Goal: Transaction & Acquisition: Purchase product/service

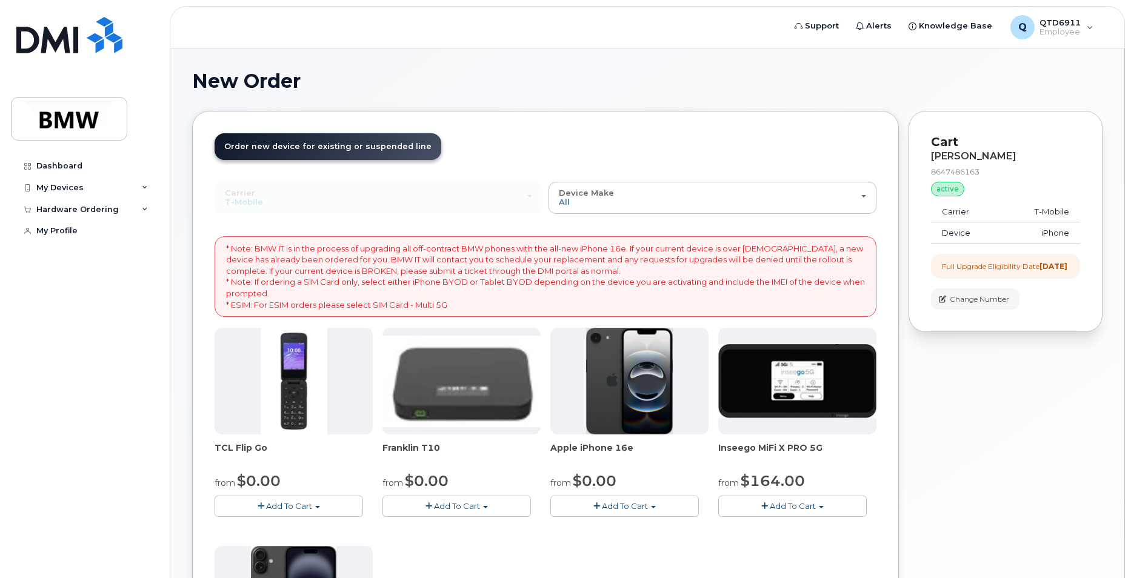
click at [652, 506] on span "button" at bounding box center [653, 507] width 5 height 2
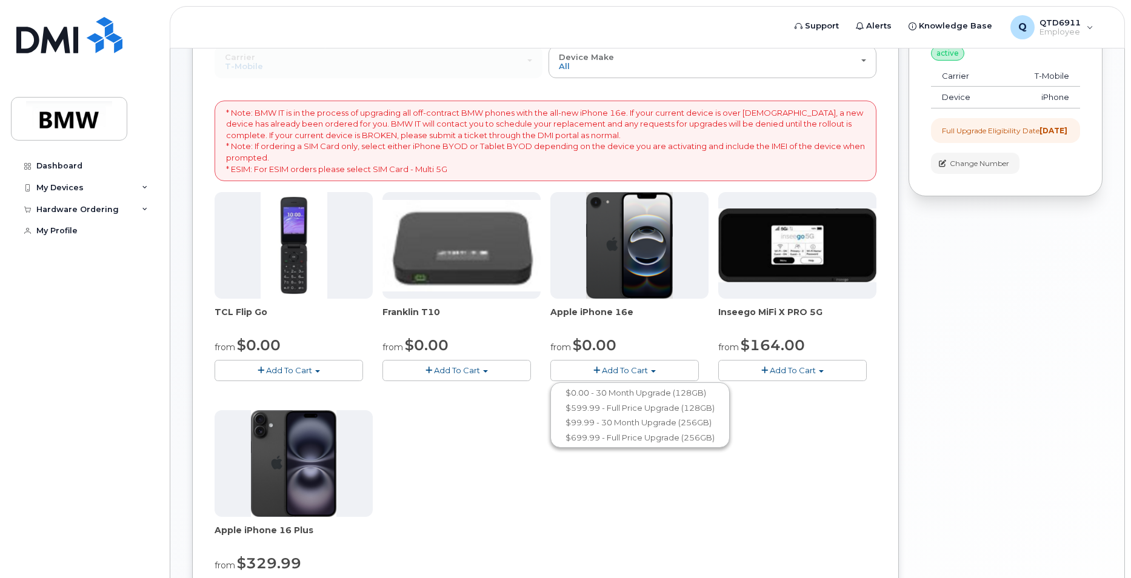
scroll to position [182, 0]
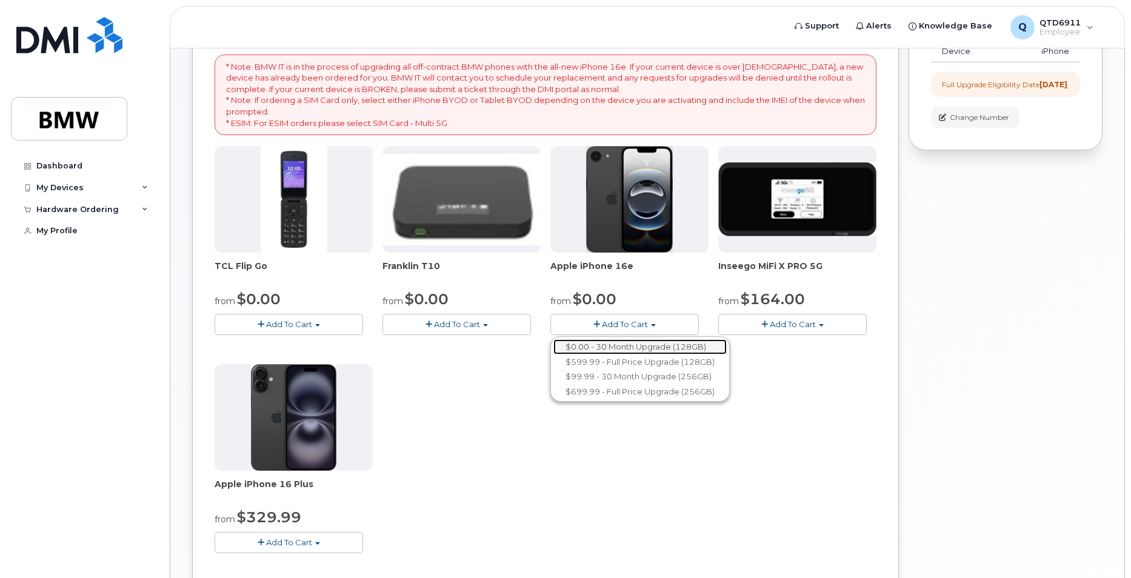
click at [694, 341] on link "$0.00 - 30 Month Upgrade (128GB)" at bounding box center [639, 346] width 173 height 15
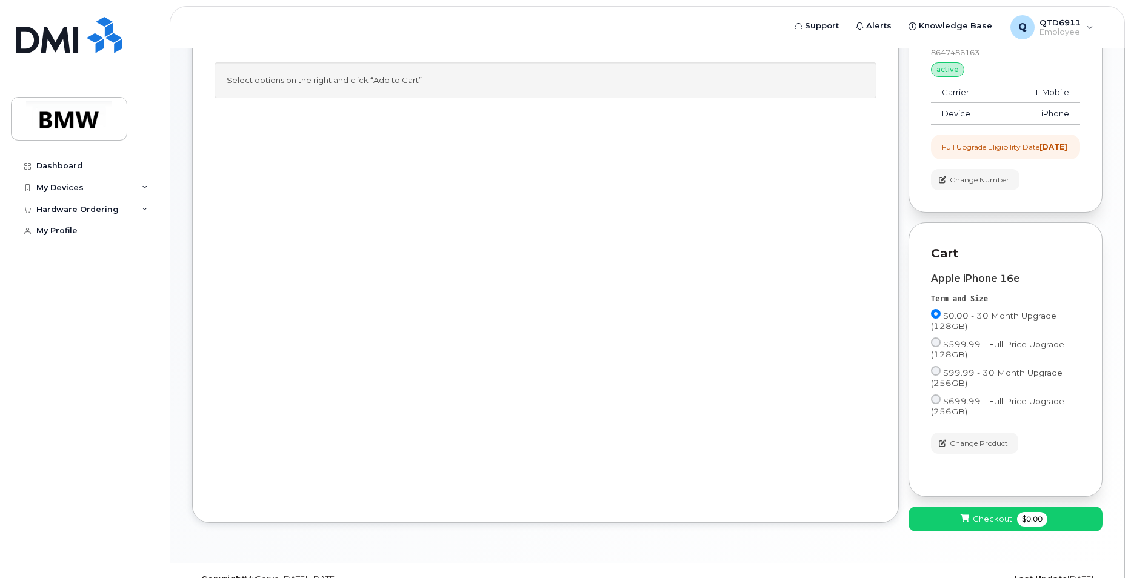
scroll to position [153, 0]
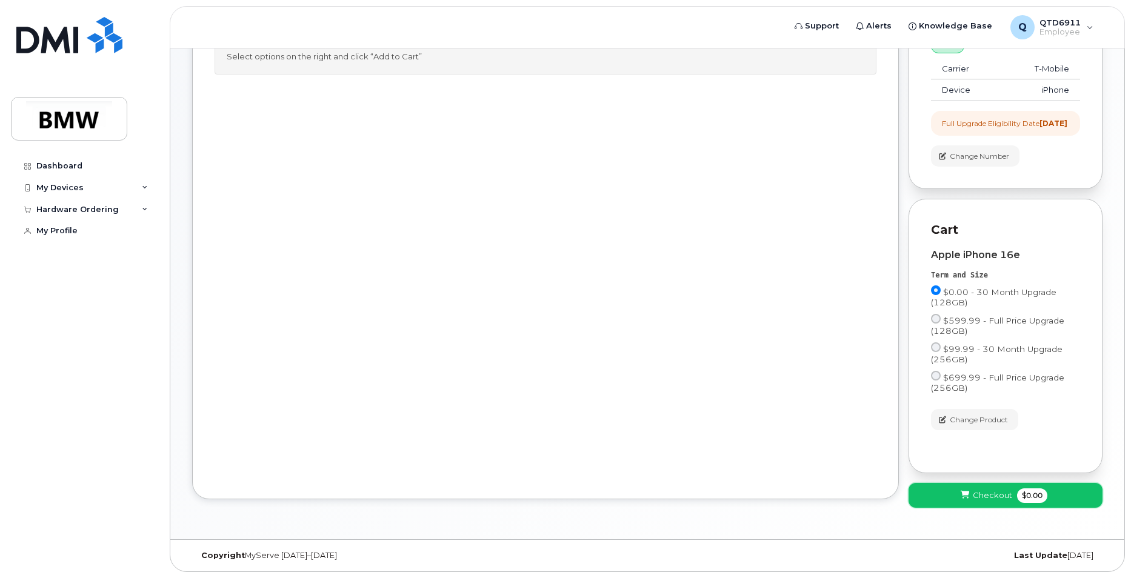
click at [999, 493] on span "Checkout" at bounding box center [992, 496] width 39 height 12
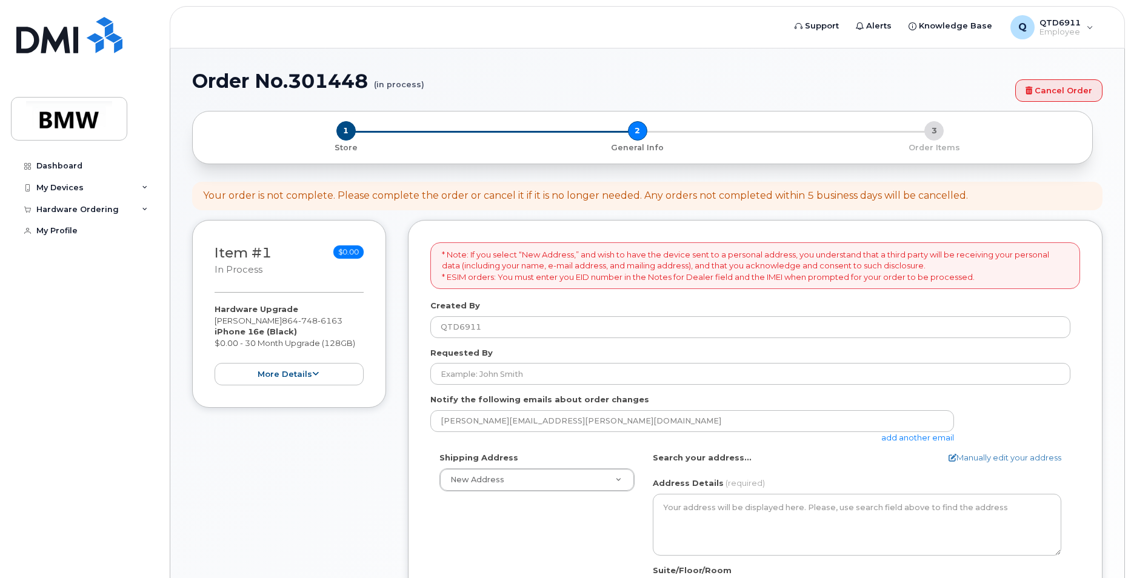
select select
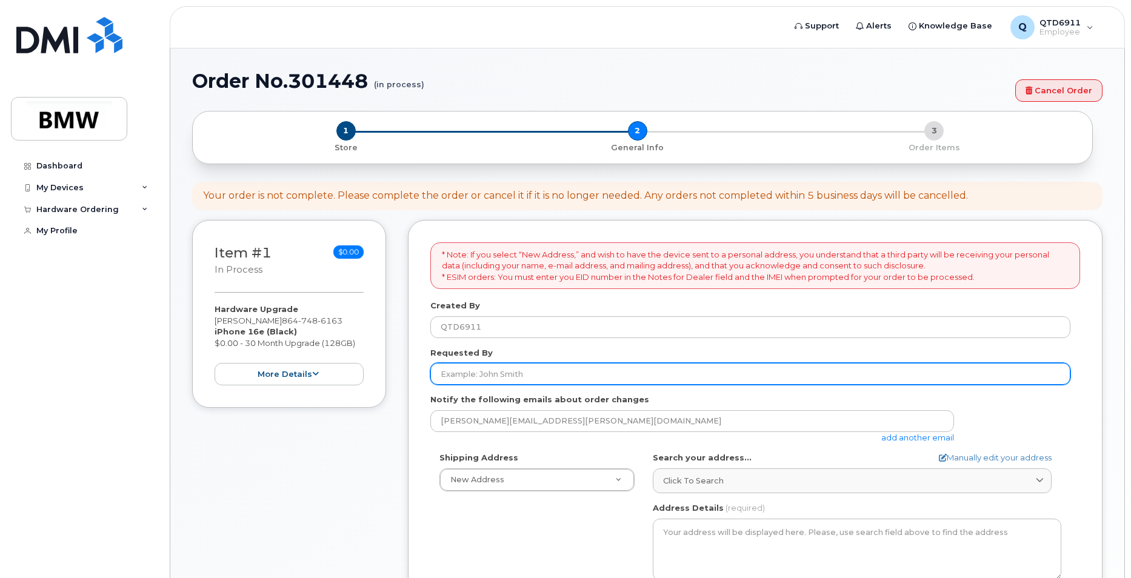
click at [546, 375] on input "Requested By" at bounding box center [750, 374] width 640 height 22
type input "[PERSON_NAME]"
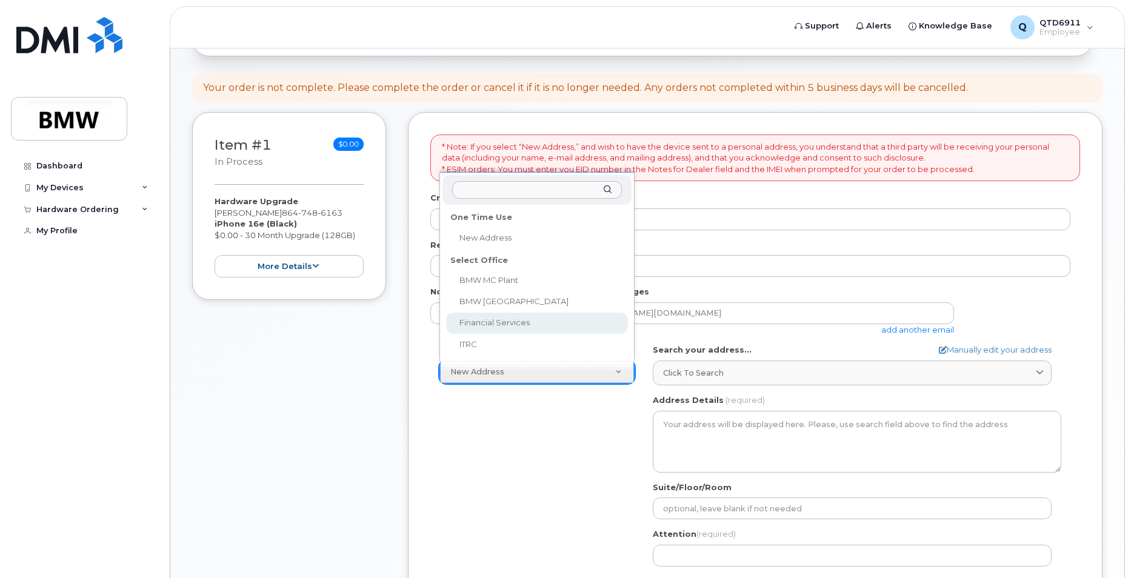
scroll to position [61, 0]
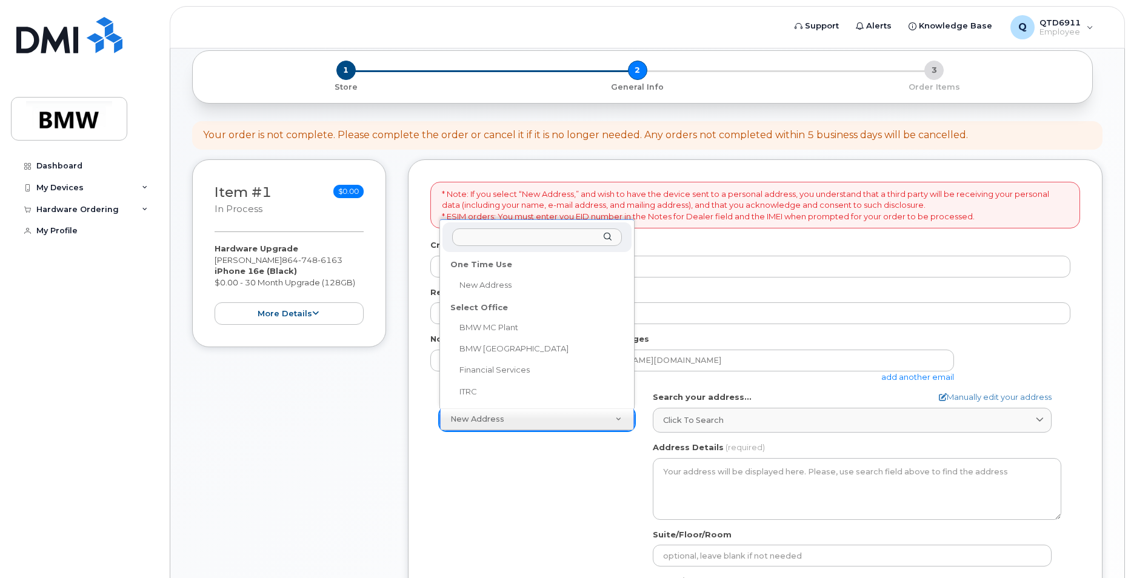
click at [515, 241] on input "text" at bounding box center [537, 238] width 170 height 18
select select
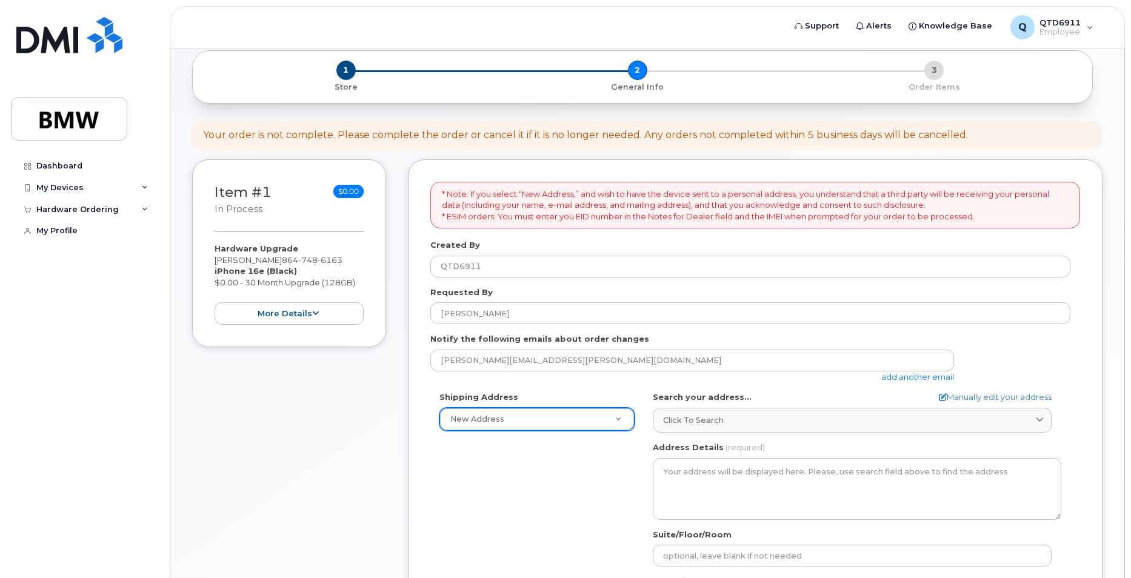
type input "1"
type input "1155 Hwy 101"
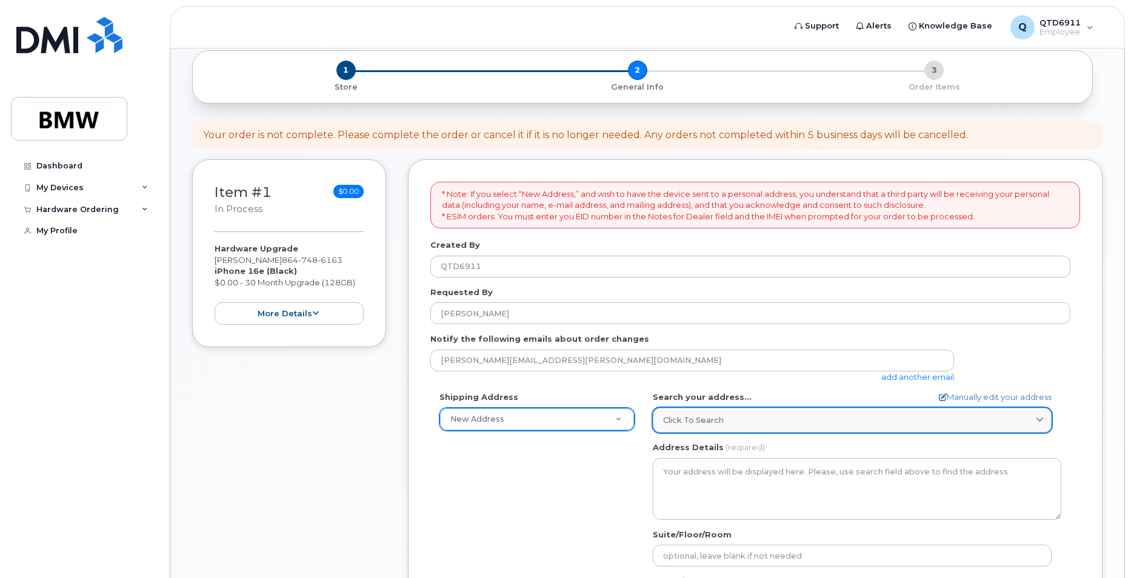
click at [1037, 416] on icon at bounding box center [1040, 420] width 8 height 8
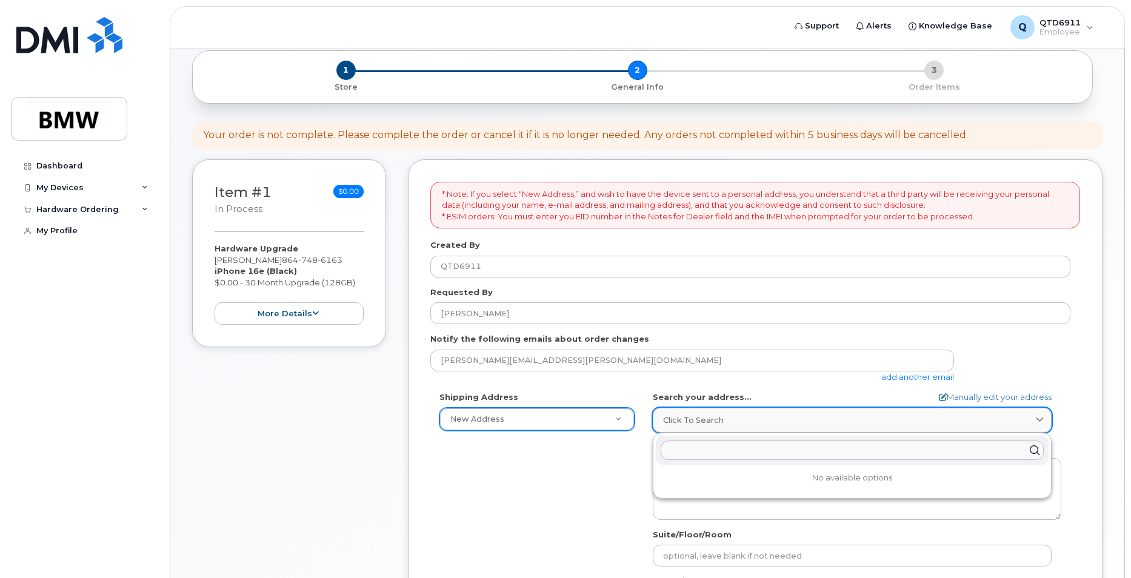
click at [1037, 416] on icon at bounding box center [1040, 420] width 8 height 8
type input "1"
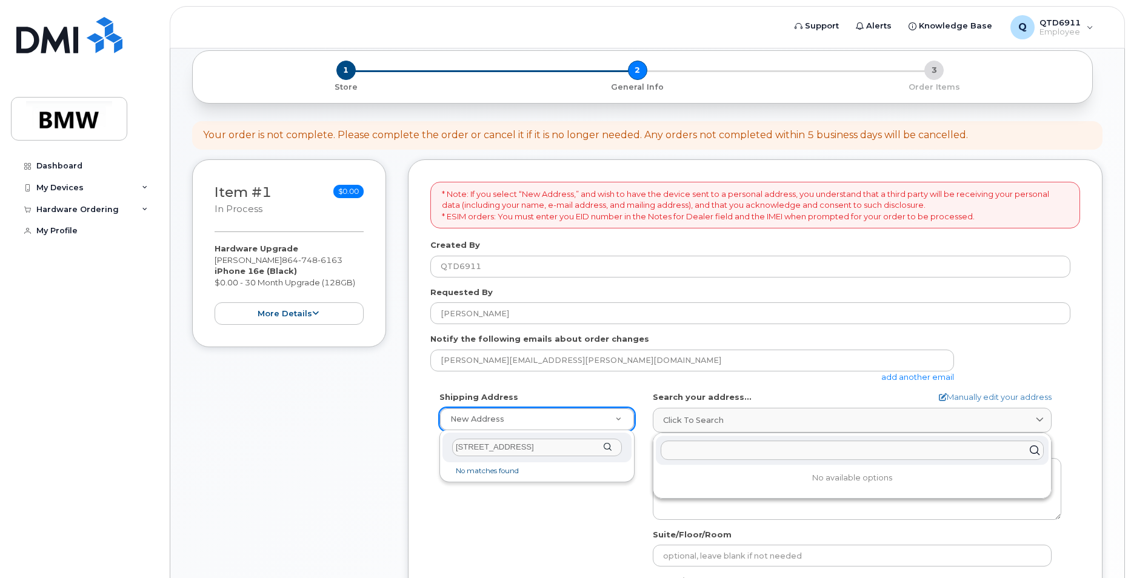
click at [543, 450] on input "1155 Hwy 101S, Greer, SC 29651" at bounding box center [537, 448] width 170 height 18
type input "1155 Hwy 101S, Greer, SC 29651"
click at [606, 446] on div "1155 Hwy 101S, Greer, SC 29651" at bounding box center [537, 448] width 189 height 30
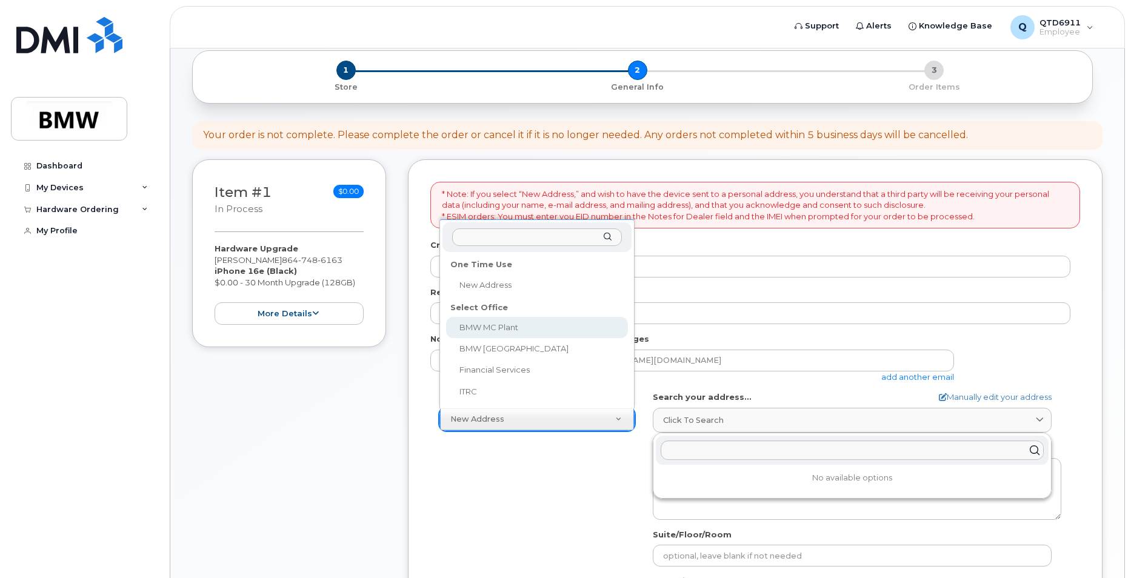
select select
type textarea "1400 Highway 101 S GREER SC 29651-6731 UNITED STATES Greer South Carolina 29651…"
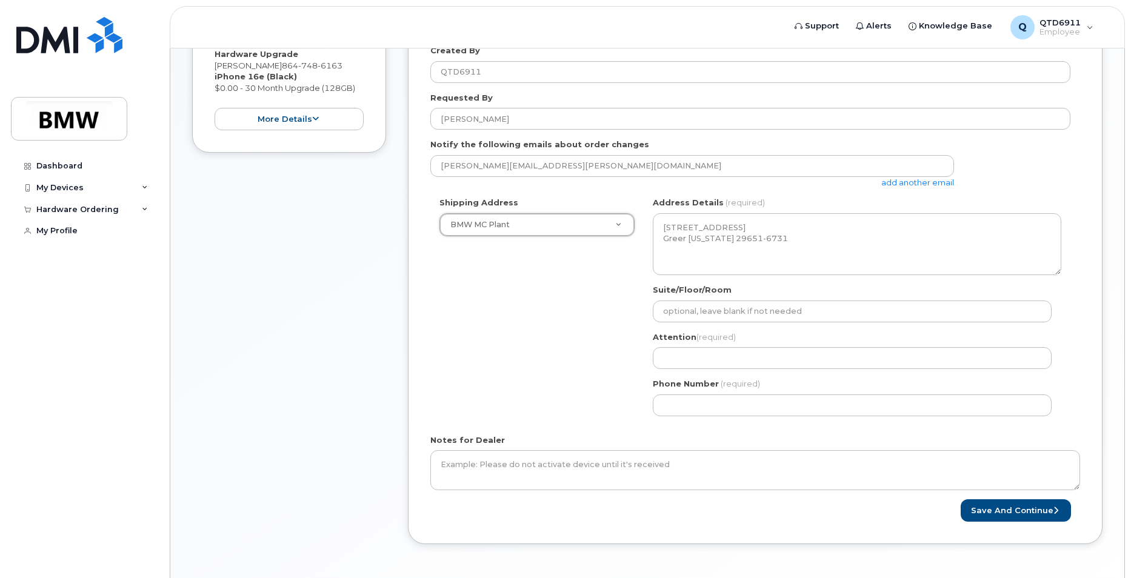
scroll to position [300, 0]
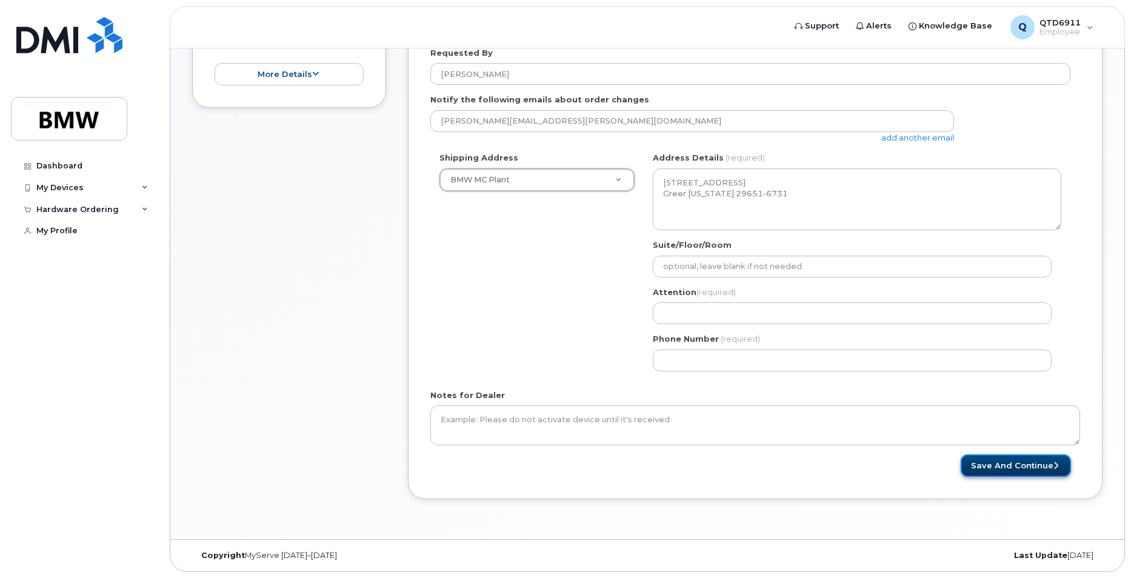
click at [1011, 461] on button "Save and Continue" at bounding box center [1016, 466] width 110 height 22
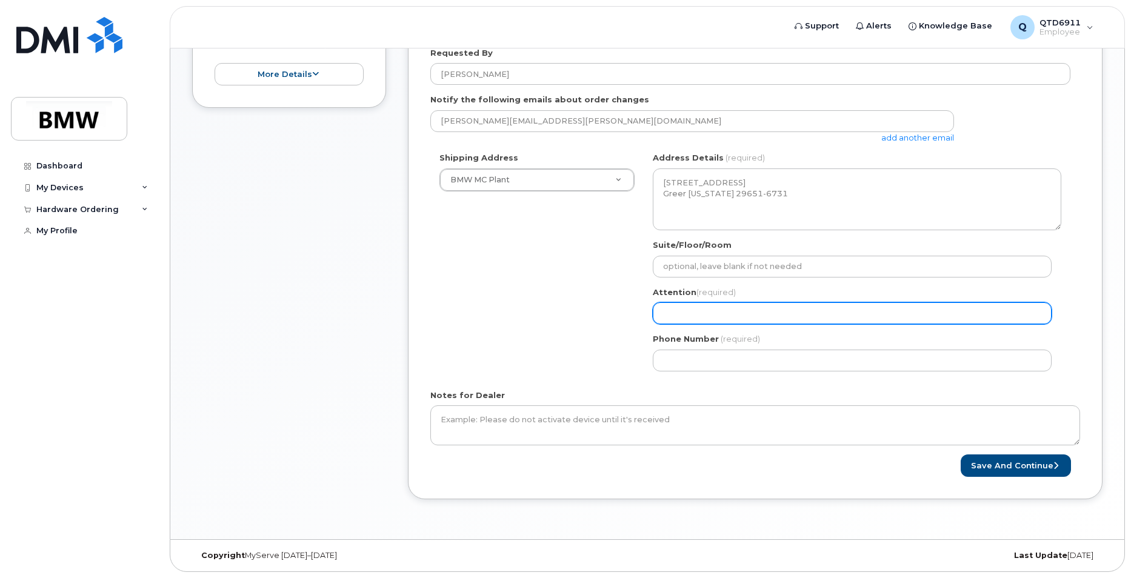
click at [677, 309] on input "Attention (required)" at bounding box center [852, 313] width 399 height 22
select select
type input "F"
select select
type input "Fa"
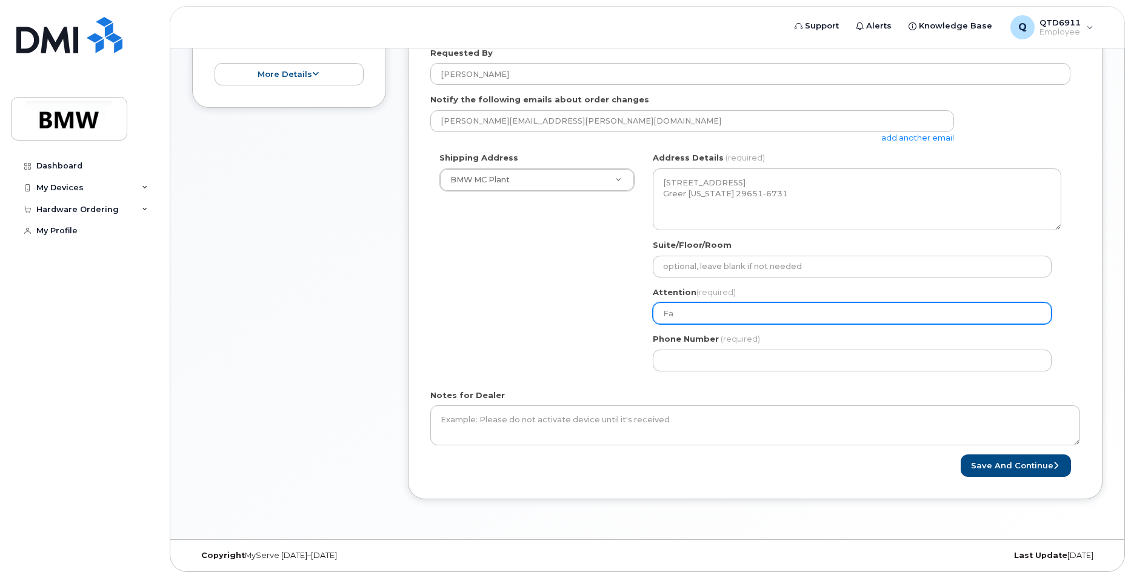
select select
type input "Fad"
select select
type input "Fadi"
select select
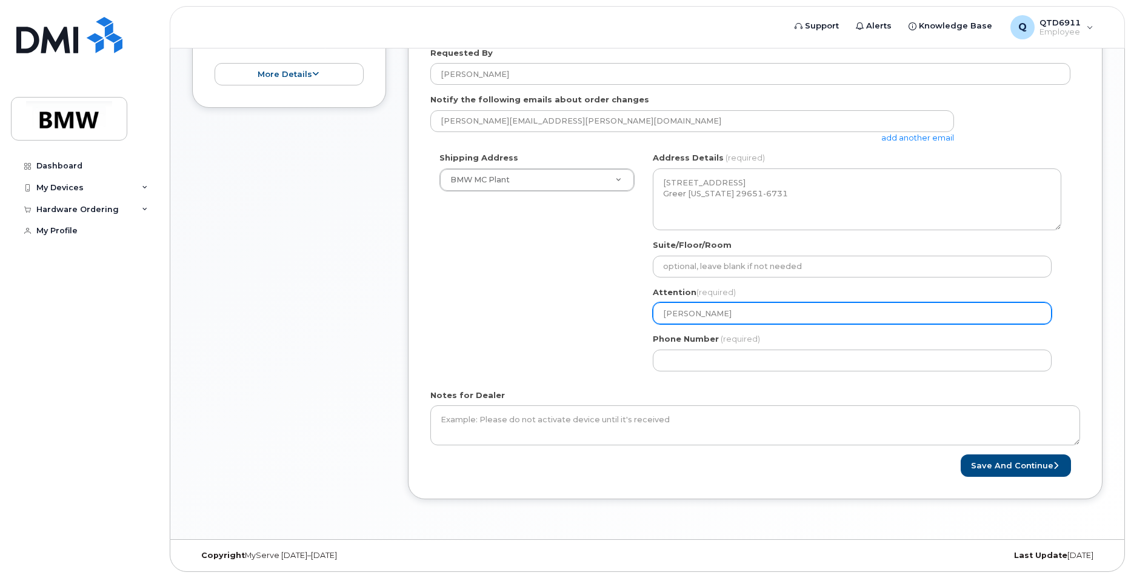
type input "Fadi D"
select select
type input "Fadi Da"
select select
type input "Fadi Dag"
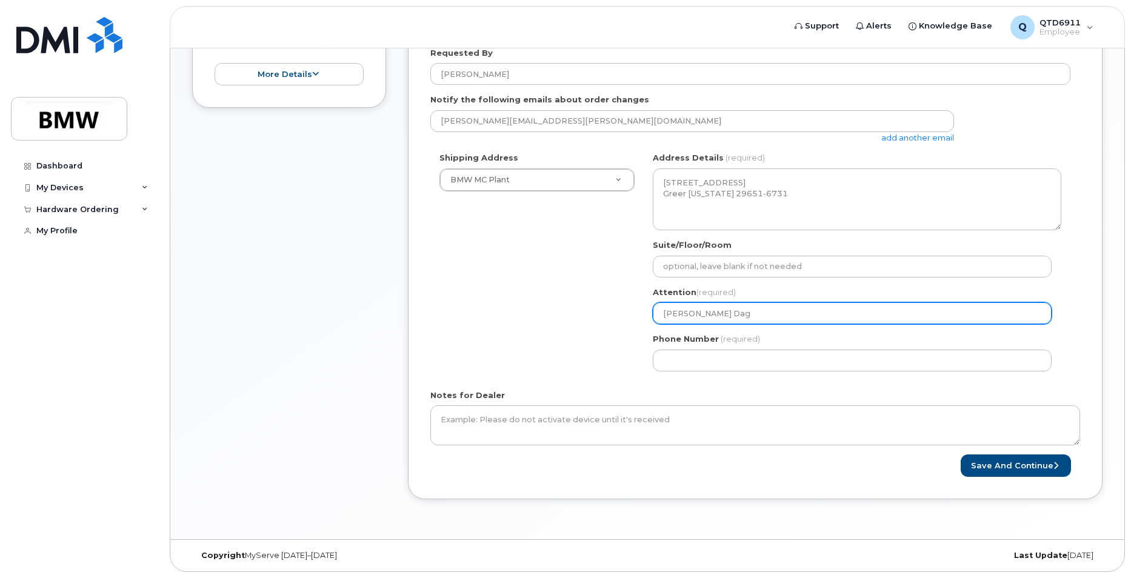
select select
type input "Fadi Dagh"
select select
type input "Fadi Daghe"
select select
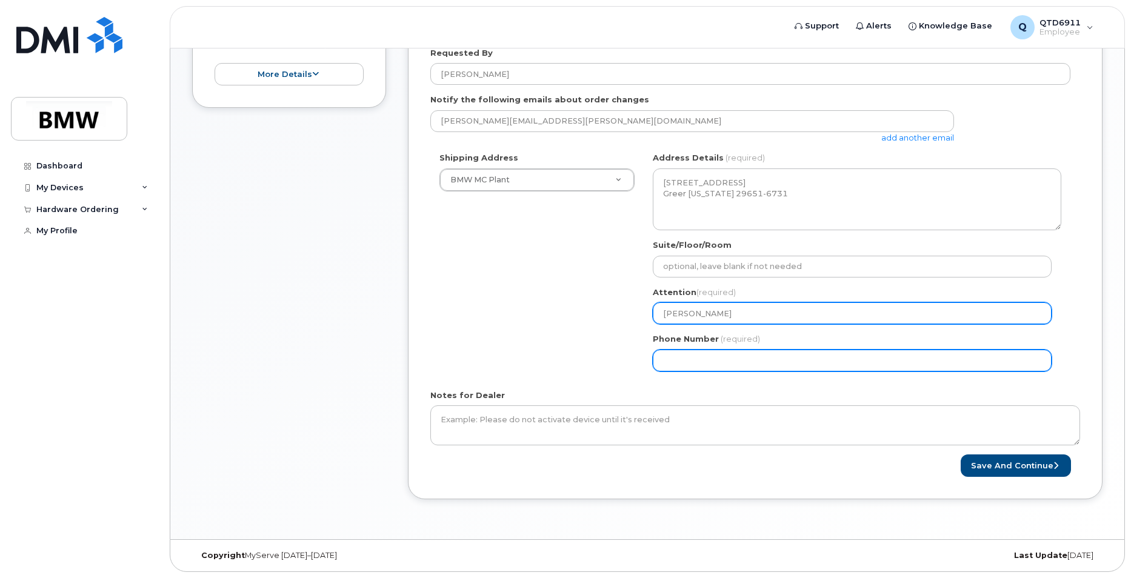
type input "Fadi Dagher"
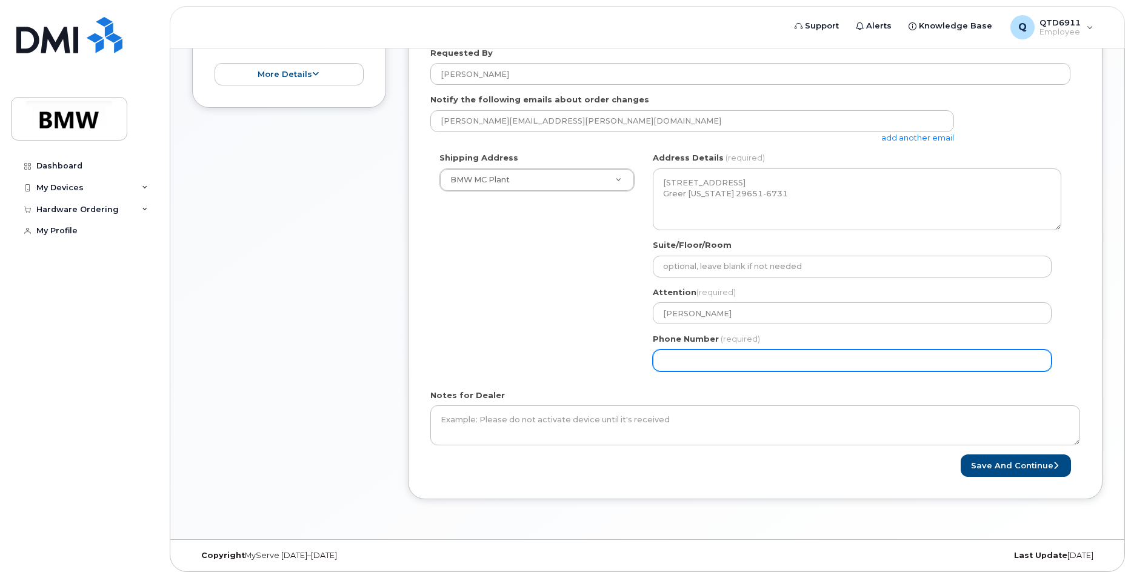
click at [767, 355] on input "Phone Number" at bounding box center [852, 361] width 399 height 22
select select
type input "864"
click at [908, 367] on input "Phone Number" at bounding box center [852, 361] width 399 height 22
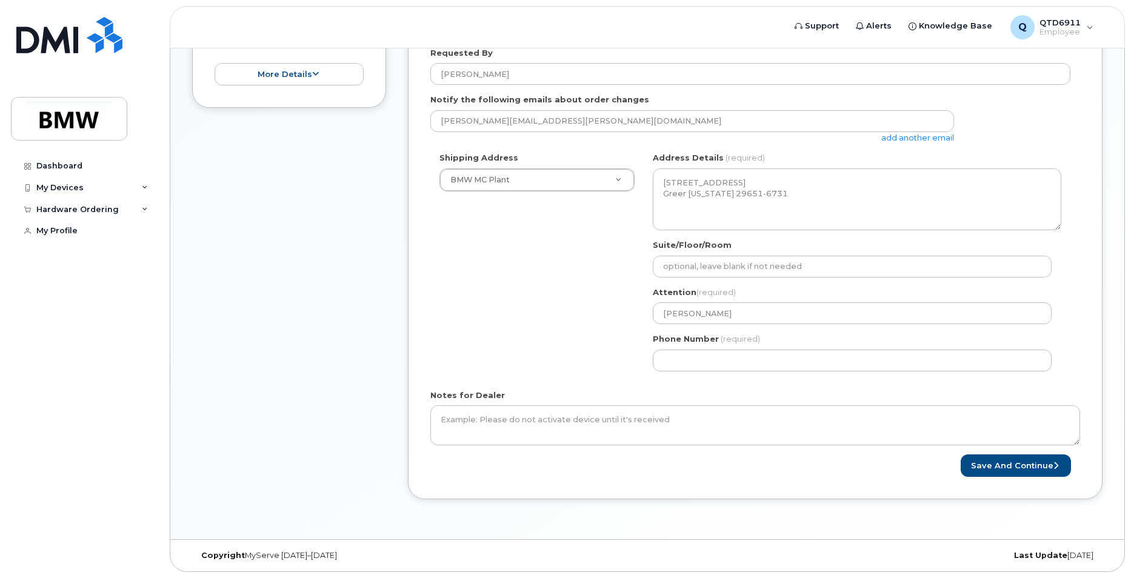
click at [923, 519] on div "Order No.301448 (in process) Cancel Order × Share This Order If you want to all…" at bounding box center [647, 143] width 954 height 791
click at [1005, 467] on button "Save and Continue" at bounding box center [1016, 466] width 110 height 22
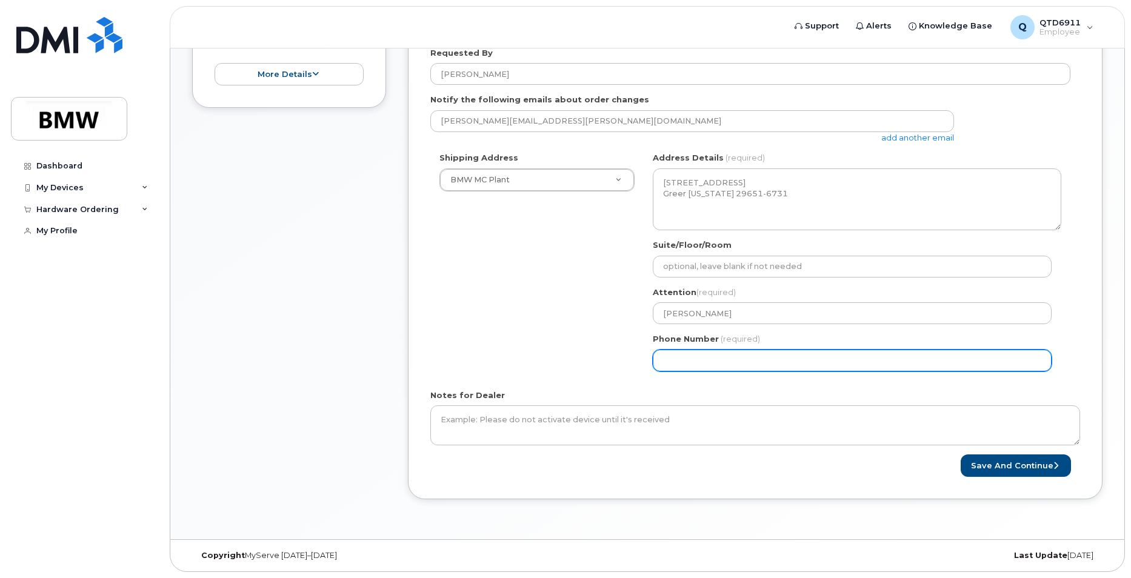
click at [750, 356] on input "Phone Number" at bounding box center [852, 361] width 399 height 22
type input "8649683041"
select select
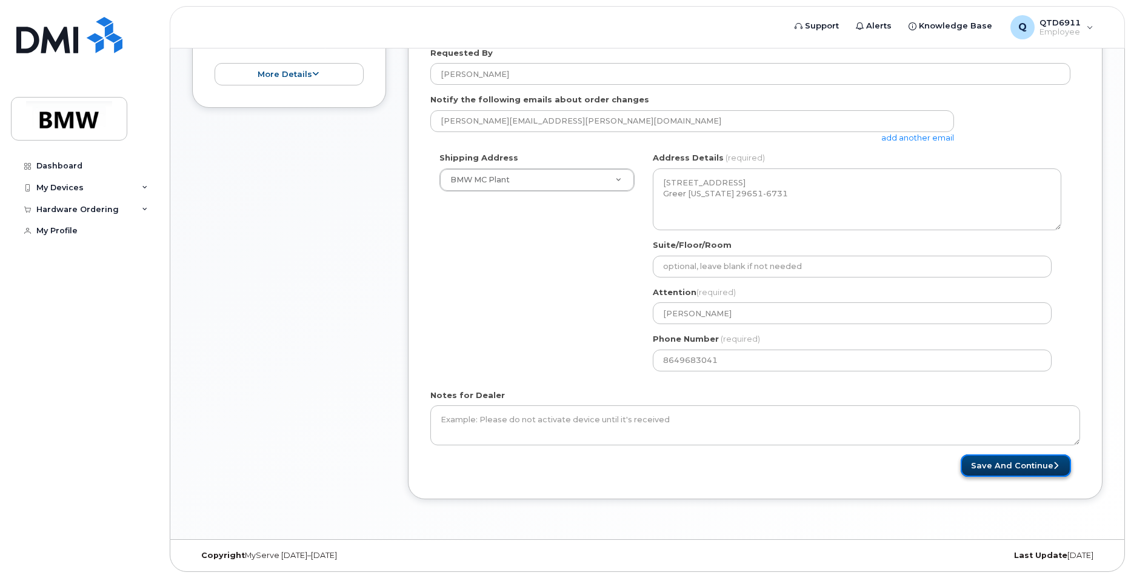
click at [1026, 463] on button "Save and Continue" at bounding box center [1016, 466] width 110 height 22
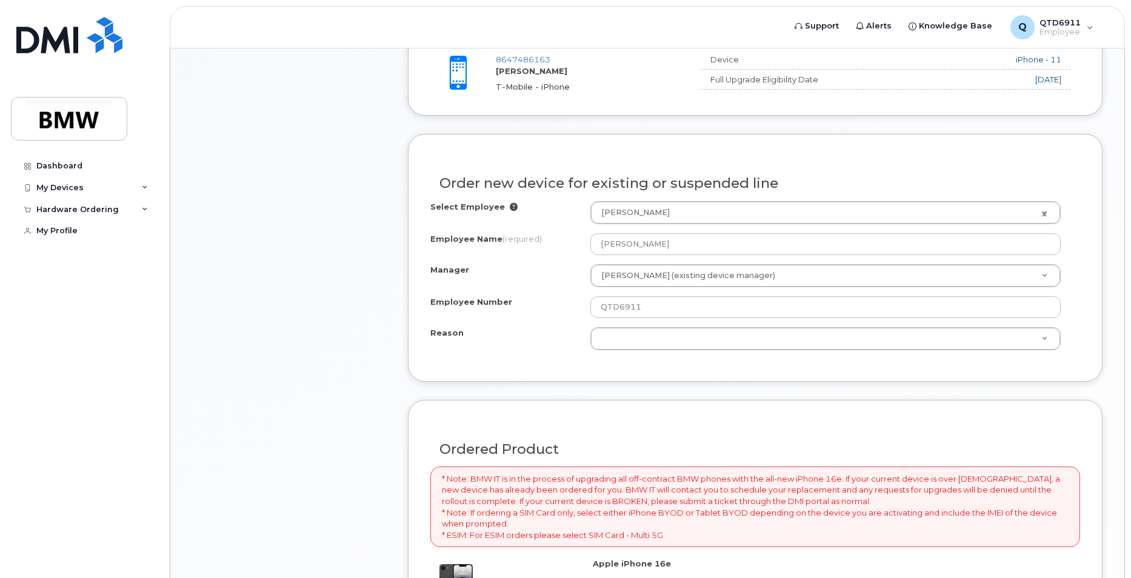
scroll to position [485, 0]
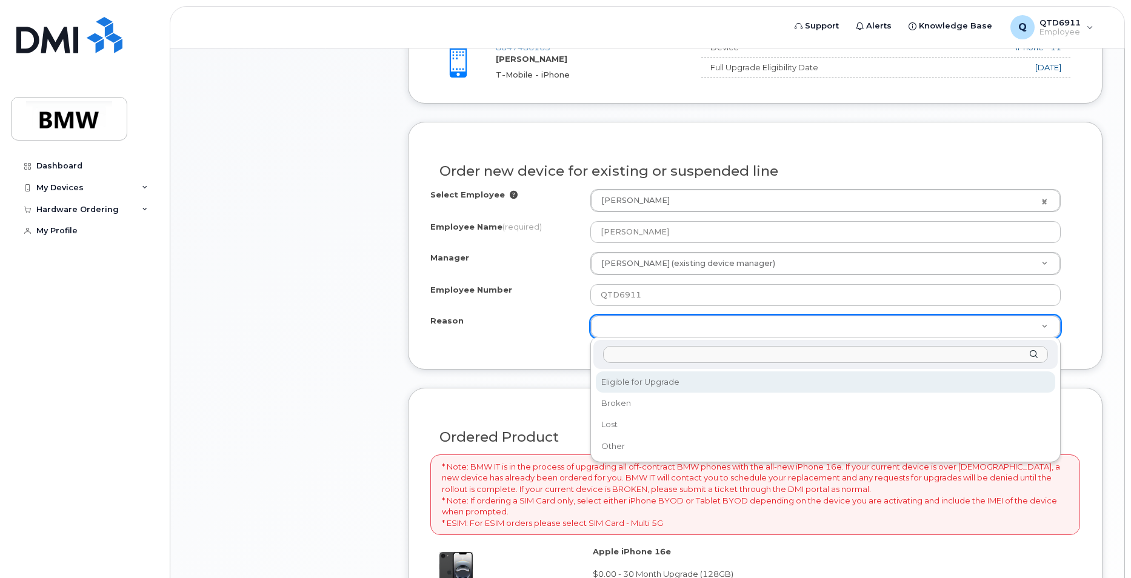
select select "eligible_for_upgrade"
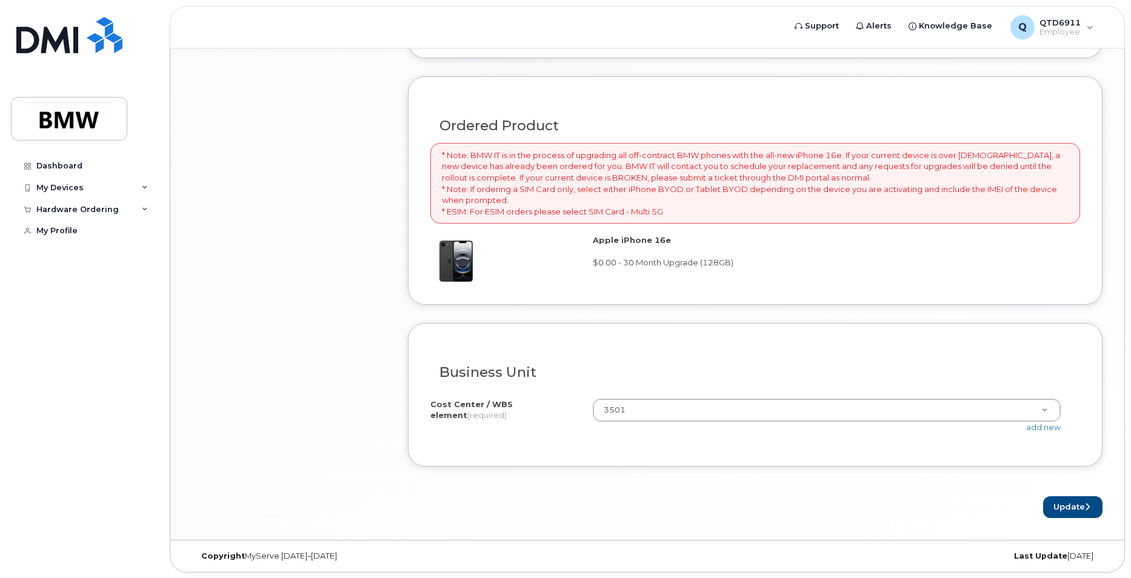
scroll to position [797, 0]
click at [1068, 509] on button "Update" at bounding box center [1072, 507] width 59 height 22
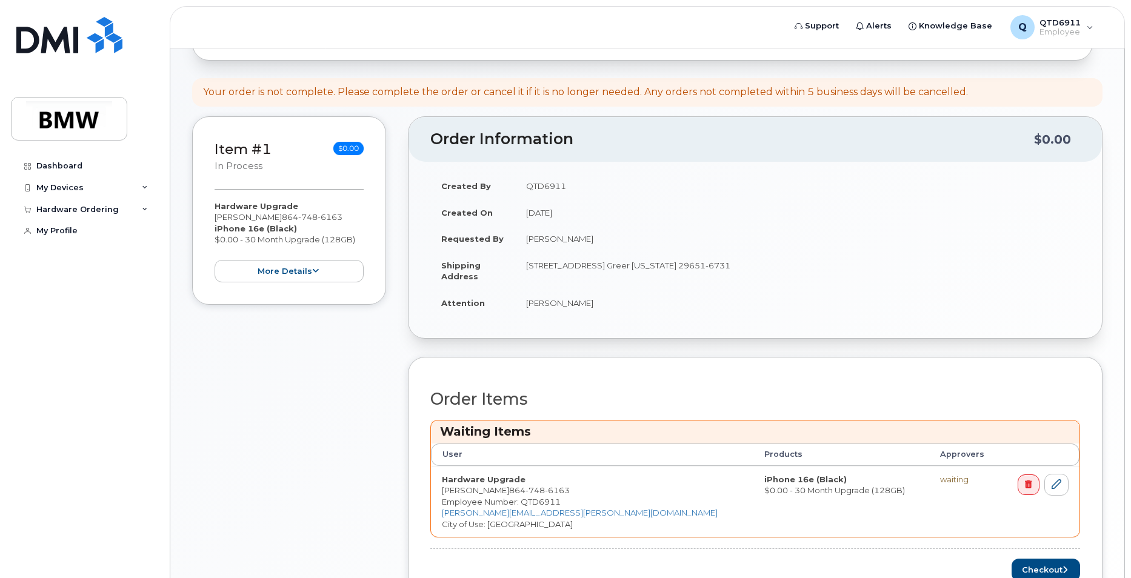
scroll to position [259, 0]
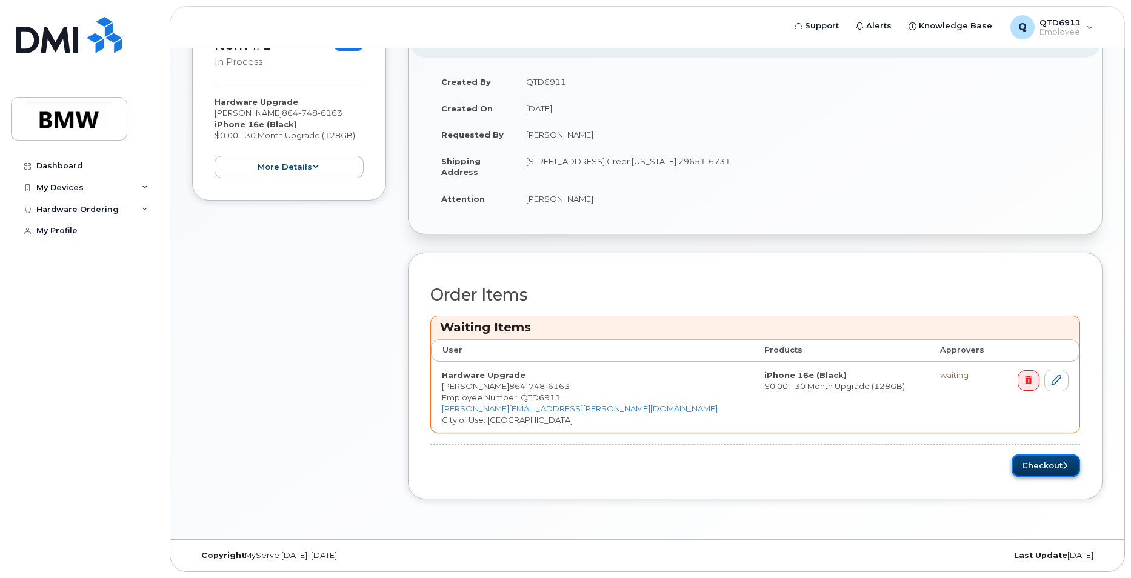
click at [1047, 462] on button "Checkout" at bounding box center [1046, 466] width 68 height 22
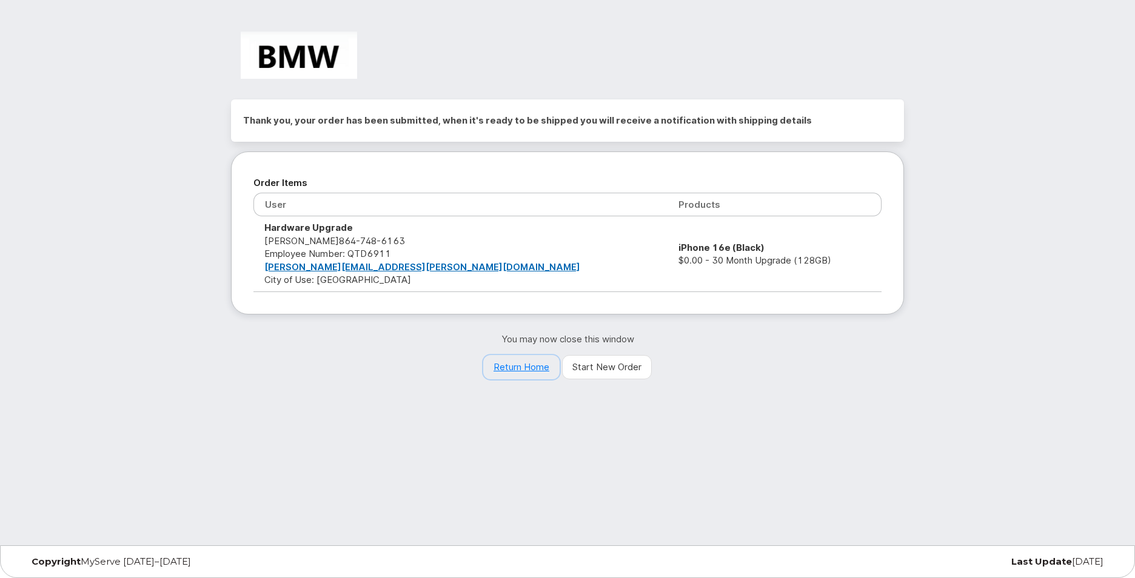
click at [530, 368] on link "Return Home" at bounding box center [521, 367] width 76 height 24
